Goal: Transaction & Acquisition: Purchase product/service

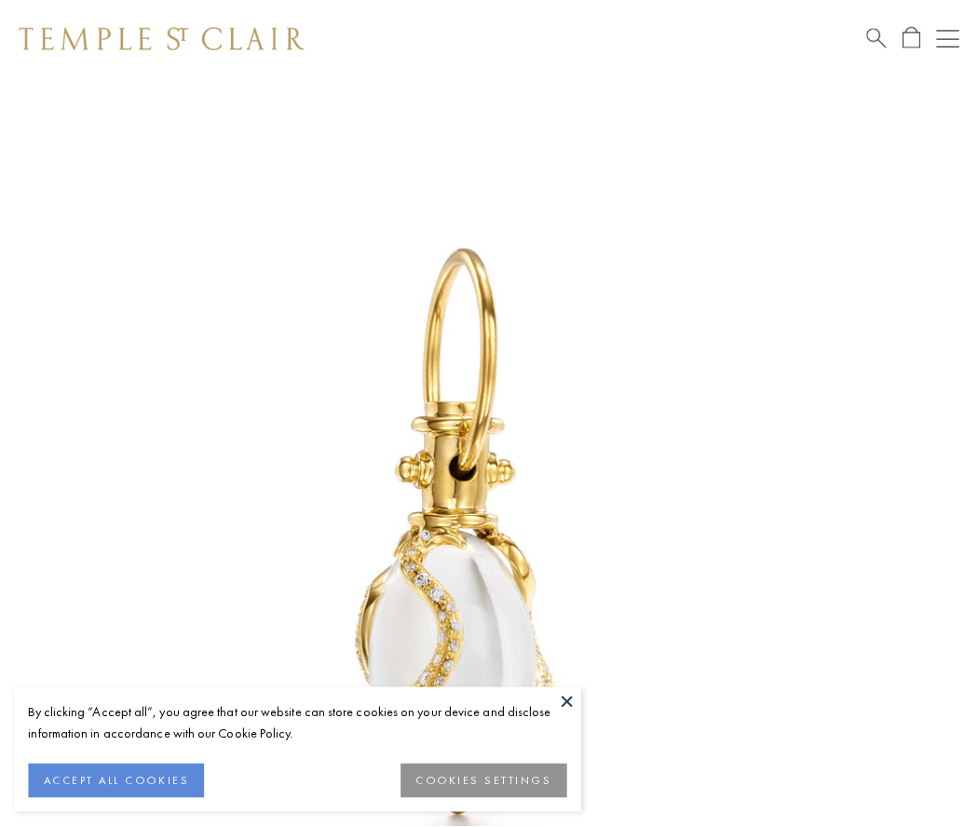
scroll to position [23, 0]
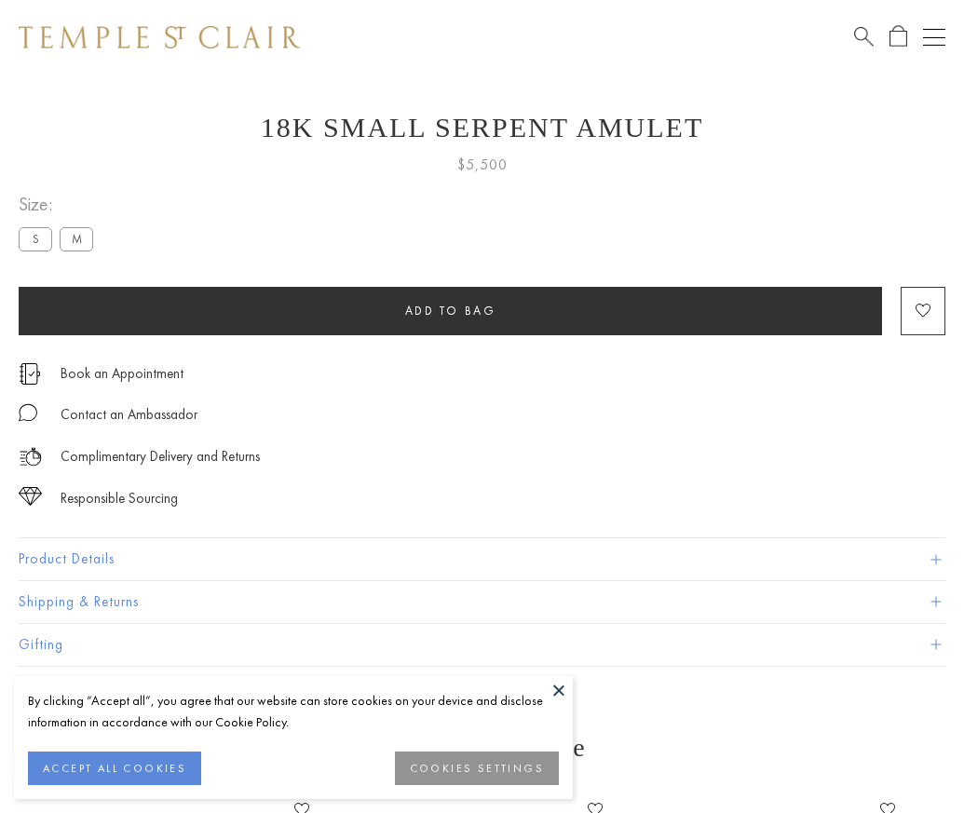
click at [450, 310] on span "Add to bag" at bounding box center [450, 311] width 91 height 16
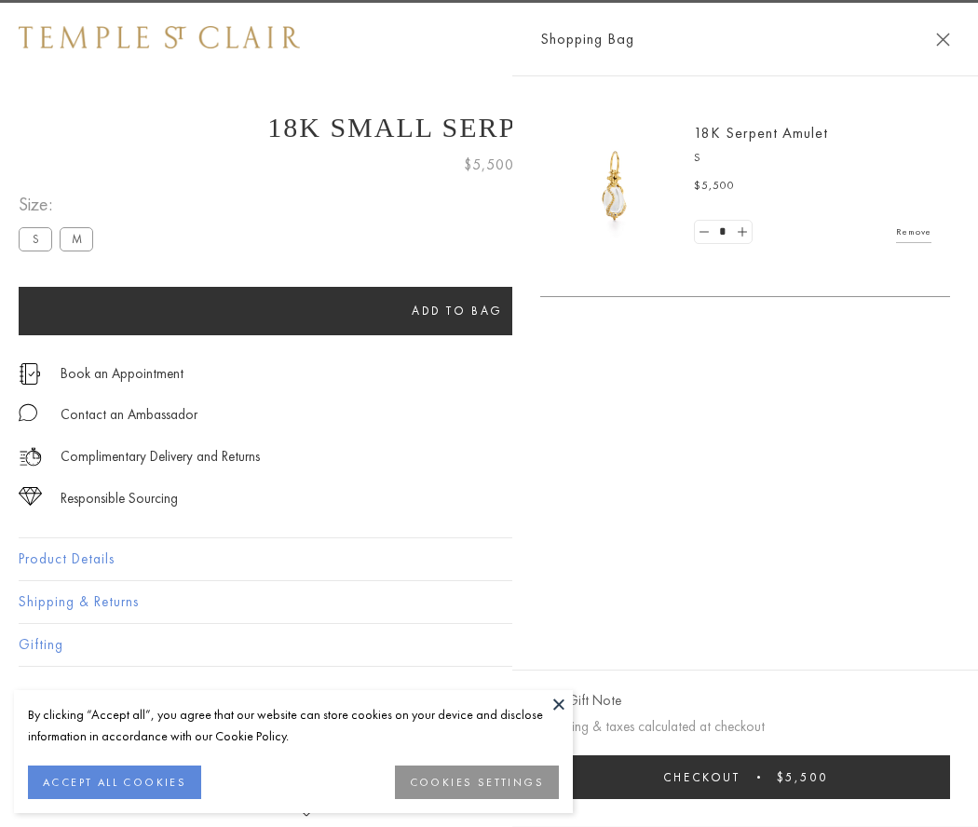
click at [757, 777] on button "Checkout $5,500" at bounding box center [745, 778] width 410 height 44
